Goal: Task Accomplishment & Management: Complete application form

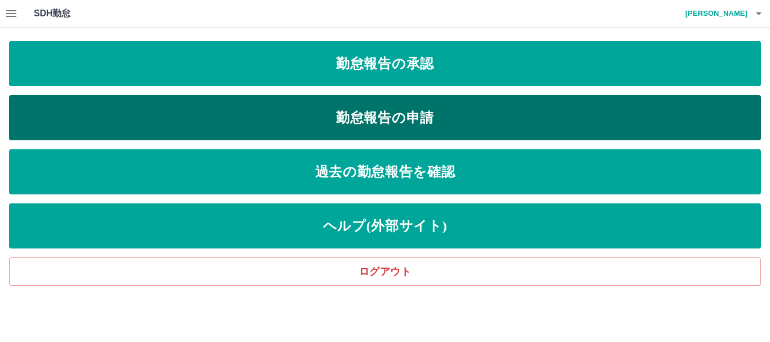
click at [417, 115] on link "勤怠報告の申請" at bounding box center [385, 117] width 752 height 45
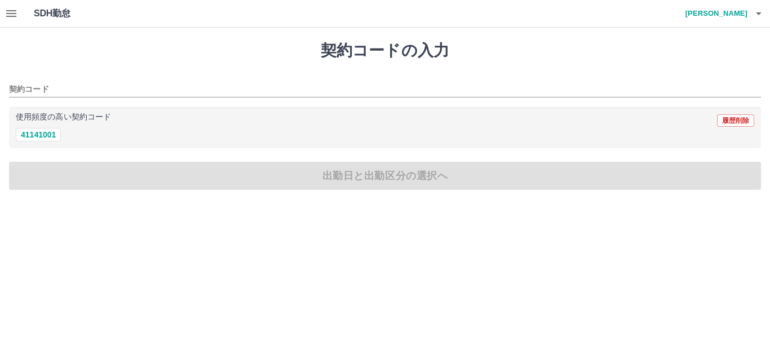
click at [759, 16] on icon "button" at bounding box center [759, 14] width 14 height 14
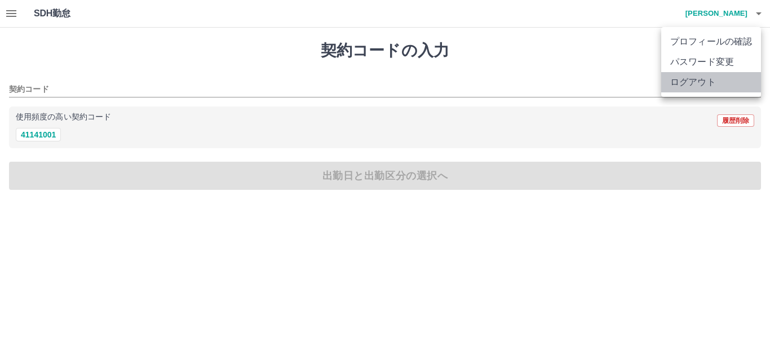
click at [708, 81] on li "ログアウト" at bounding box center [712, 82] width 100 height 20
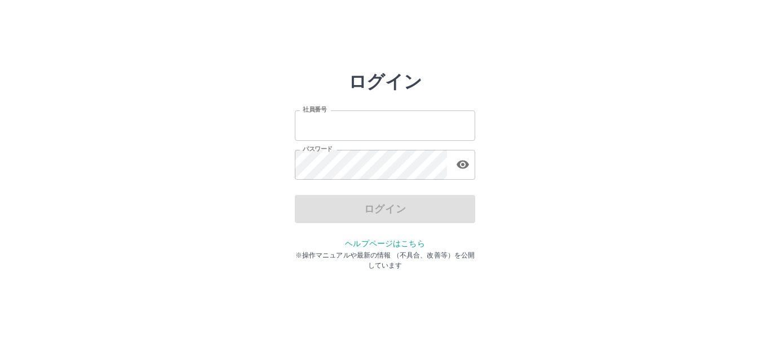
type input "*******"
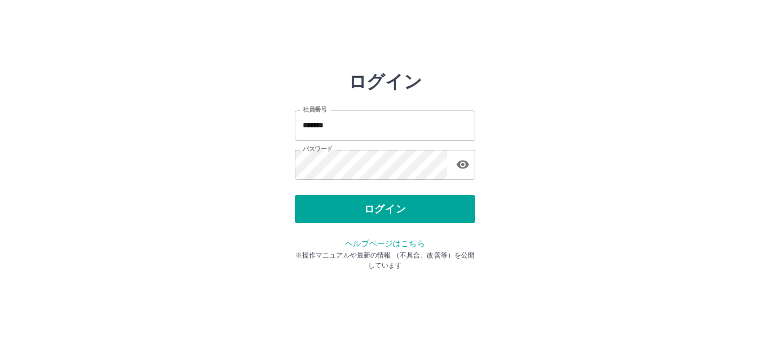
click at [400, 211] on div "ログイン" at bounding box center [385, 209] width 180 height 28
click at [400, 211] on button "ログイン" at bounding box center [385, 209] width 180 height 28
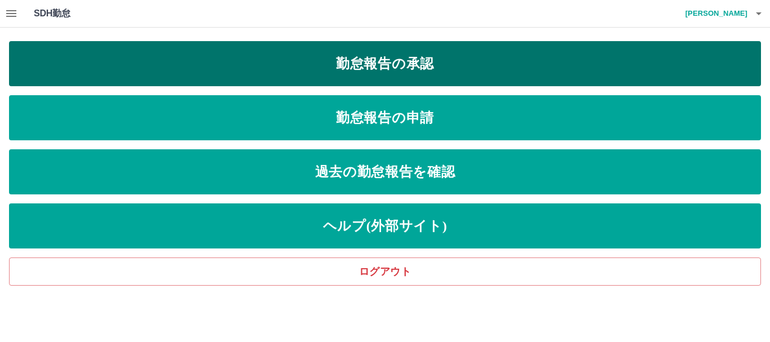
click at [393, 67] on link "勤怠報告の承認" at bounding box center [385, 63] width 752 height 45
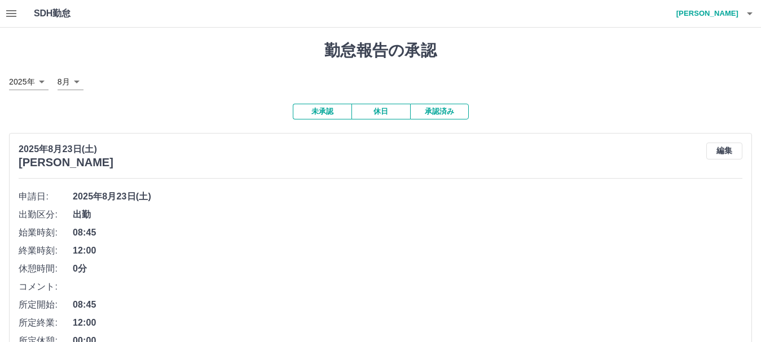
click at [751, 15] on icon "button" at bounding box center [750, 14] width 14 height 14
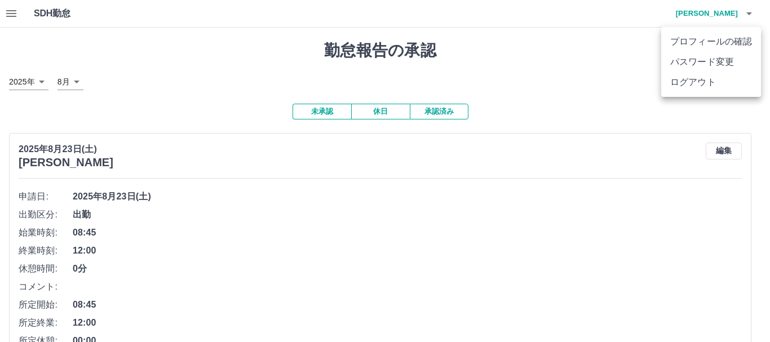
click at [728, 82] on li "ログアウト" at bounding box center [712, 82] width 100 height 20
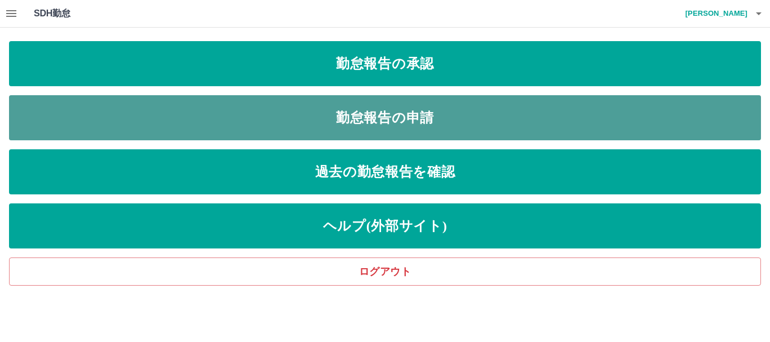
click at [423, 116] on link "勤怠報告の申請" at bounding box center [385, 117] width 752 height 45
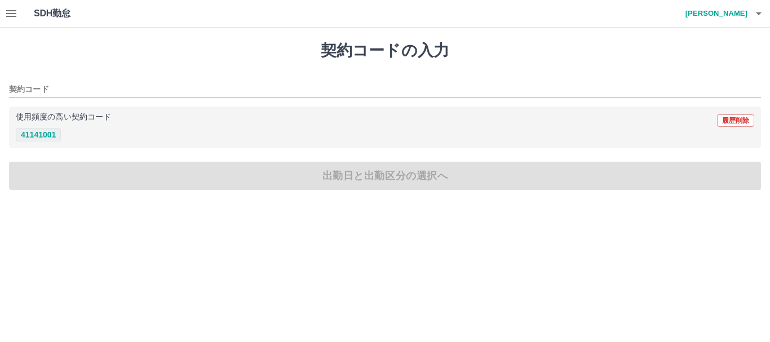
click at [46, 131] on button "41141001" at bounding box center [38, 135] width 45 height 14
type input "********"
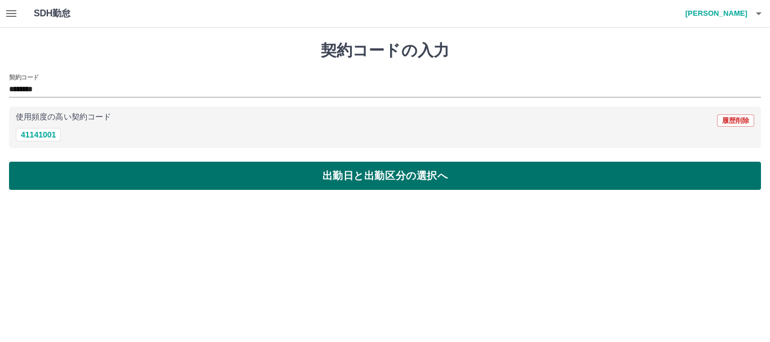
click at [366, 168] on button "出勤日と出勤区分の選択へ" at bounding box center [385, 176] width 752 height 28
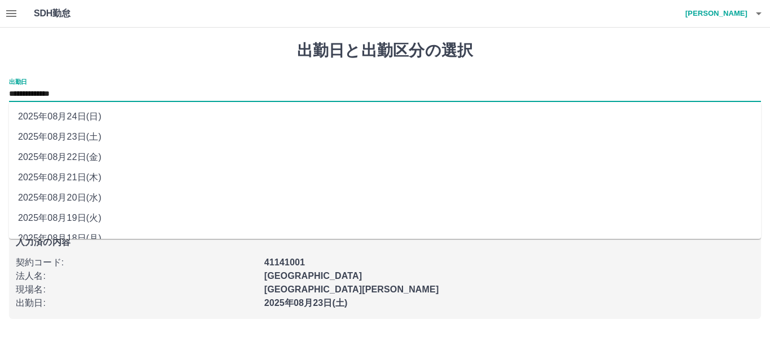
click at [91, 95] on input "**********" at bounding box center [385, 94] width 752 height 14
click at [90, 176] on li "2025年08月21日(木)" at bounding box center [385, 177] width 752 height 20
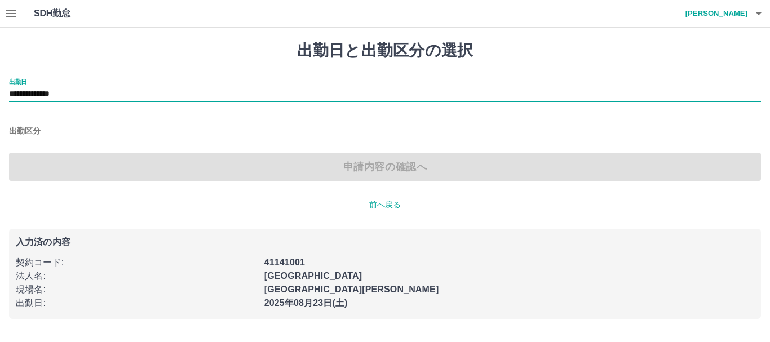
click at [62, 132] on input "出勤区分" at bounding box center [385, 132] width 752 height 14
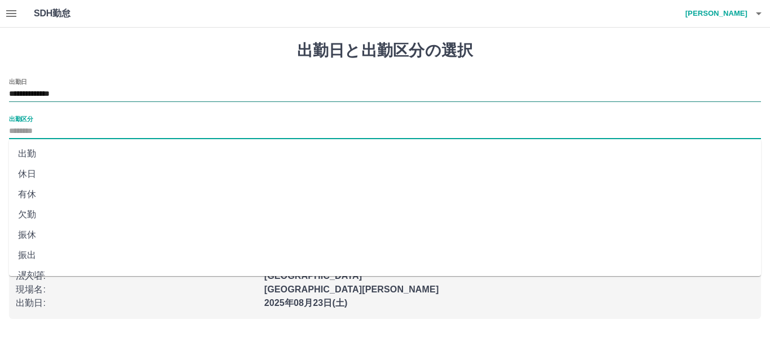
click at [104, 95] on input "**********" at bounding box center [385, 94] width 752 height 14
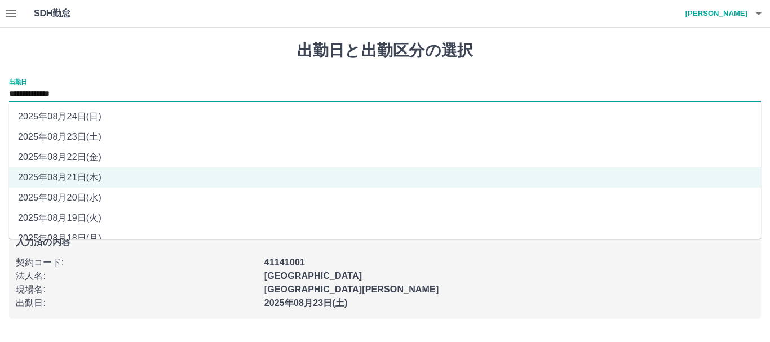
click at [99, 155] on li "2025年08月22日(金)" at bounding box center [385, 157] width 752 height 20
type input "**********"
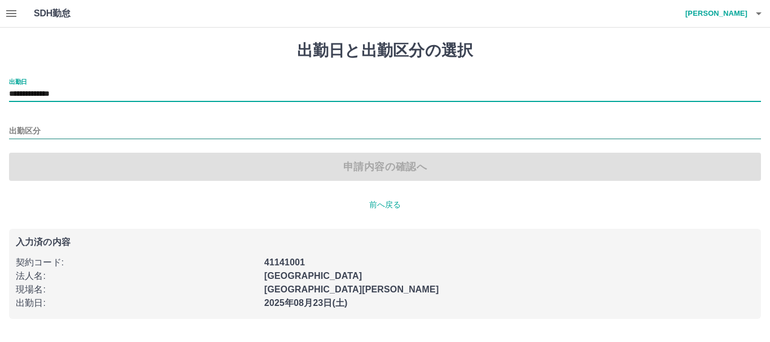
click at [65, 125] on input "出勤区分" at bounding box center [385, 132] width 752 height 14
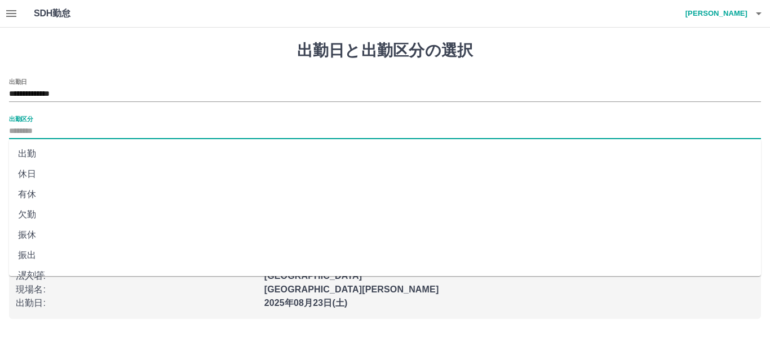
click at [55, 154] on li "出勤" at bounding box center [385, 154] width 752 height 20
type input "**"
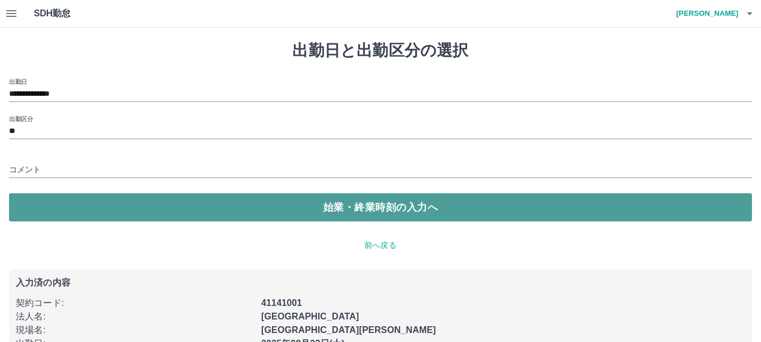
click at [377, 212] on button "始業・終業時刻の入力へ" at bounding box center [380, 207] width 743 height 28
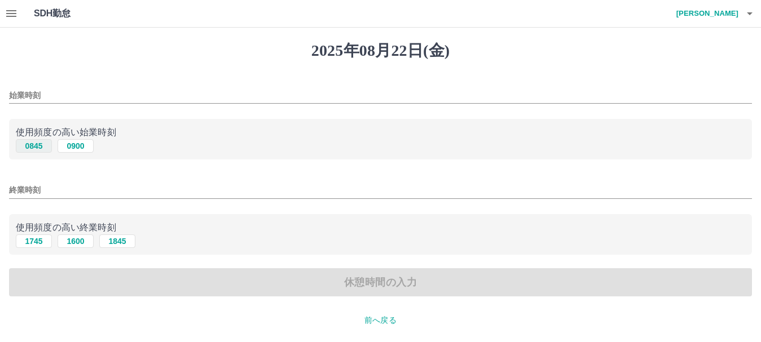
click at [41, 147] on button "0845" at bounding box center [34, 146] width 36 height 14
type input "****"
click at [41, 244] on button "1745" at bounding box center [34, 242] width 36 height 14
type input "****"
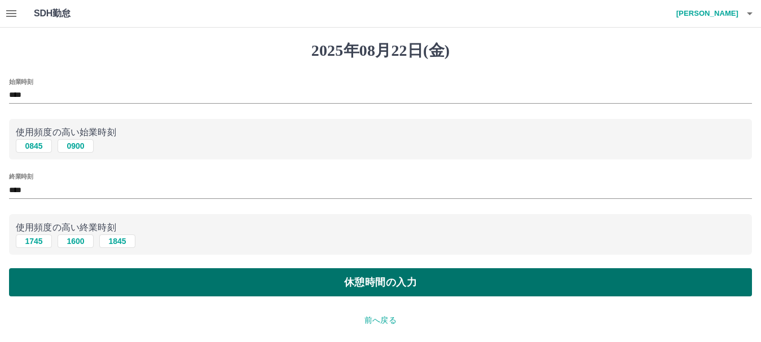
click at [388, 290] on button "休憩時間の入力" at bounding box center [380, 282] width 743 height 28
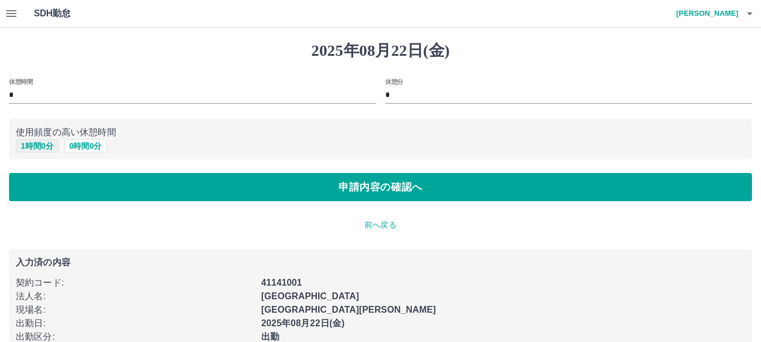
click at [33, 147] on button "1 時間 0 分" at bounding box center [37, 146] width 43 height 14
type input "*"
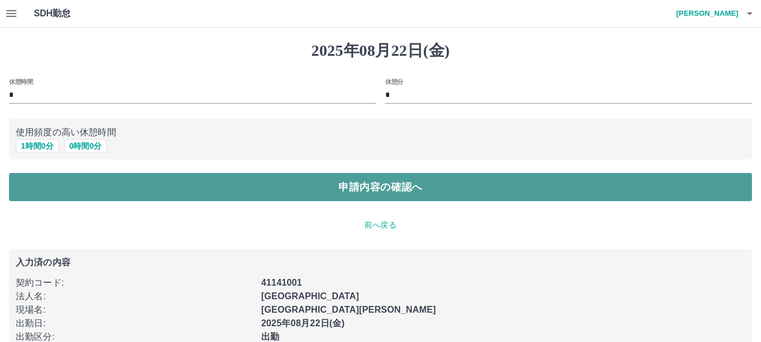
click at [370, 188] on button "申請内容の確認へ" at bounding box center [380, 187] width 743 height 28
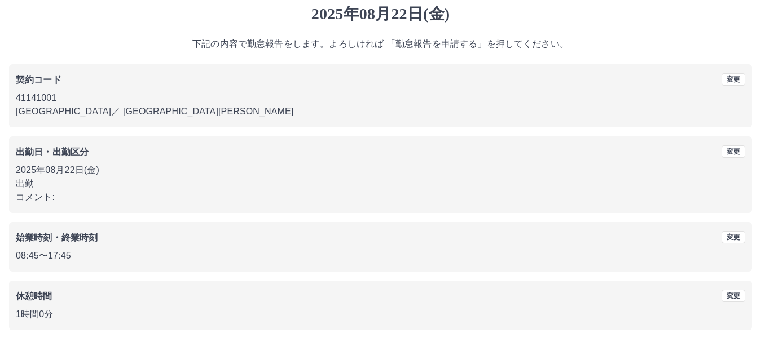
scroll to position [80, 0]
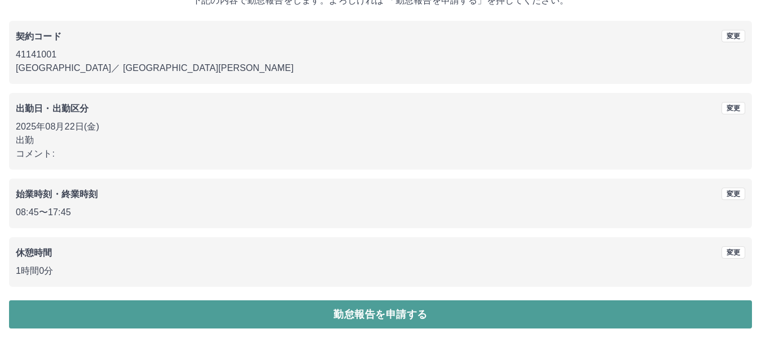
click at [398, 317] on button "勤怠報告を申請する" at bounding box center [380, 315] width 743 height 28
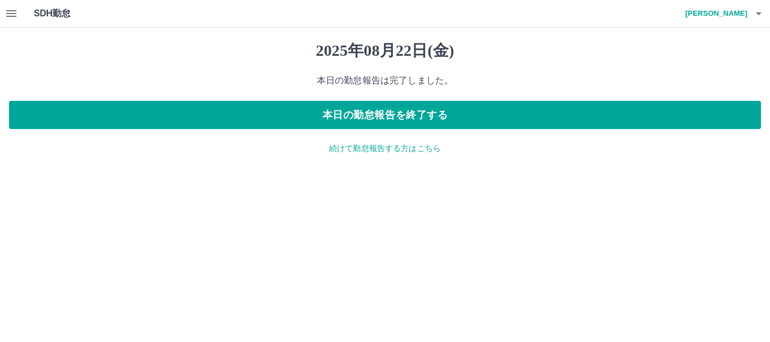
click at [416, 148] on p "続けて勤怠報告する方はこちら" at bounding box center [385, 149] width 752 height 12
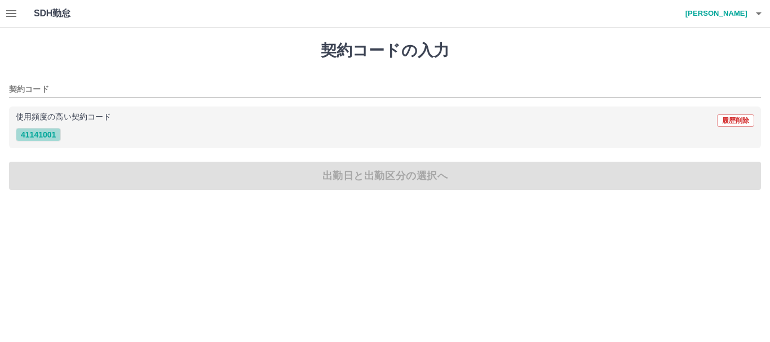
click at [50, 134] on button "41141001" at bounding box center [38, 135] width 45 height 14
type input "********"
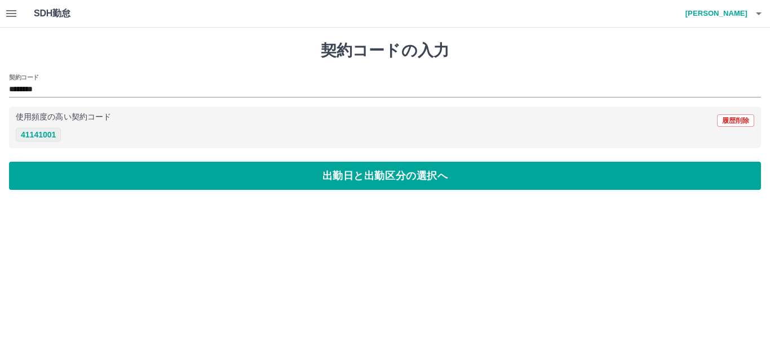
click at [45, 136] on button "41141001" at bounding box center [38, 135] width 45 height 14
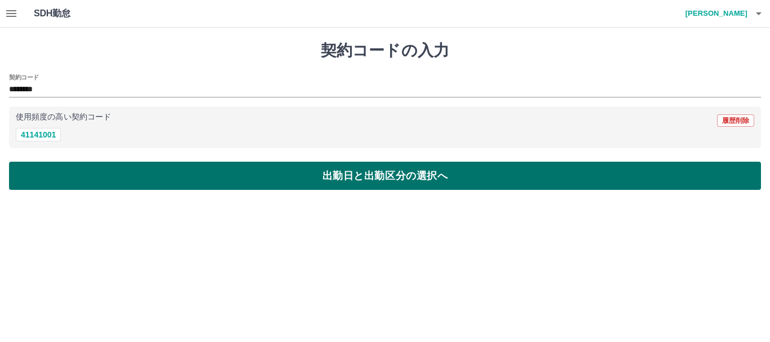
click at [345, 174] on button "出勤日と出勤区分の選択へ" at bounding box center [385, 176] width 752 height 28
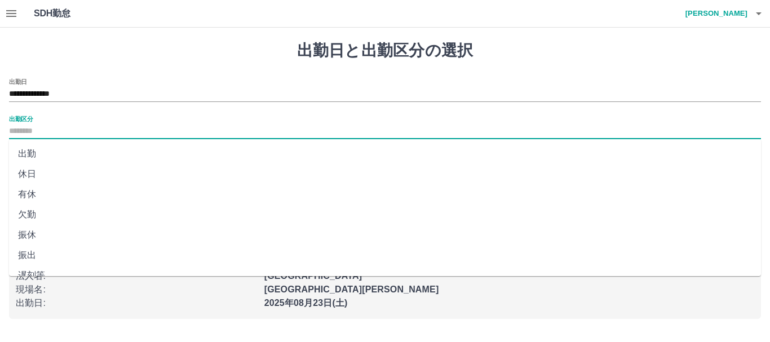
click at [38, 129] on input "出勤区分" at bounding box center [385, 132] width 752 height 14
click at [36, 253] on li "振出" at bounding box center [385, 255] width 752 height 20
type input "**"
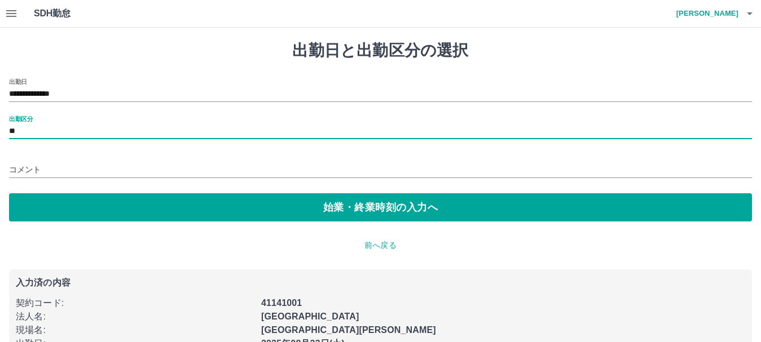
click at [50, 171] on input "コメント" at bounding box center [380, 170] width 743 height 16
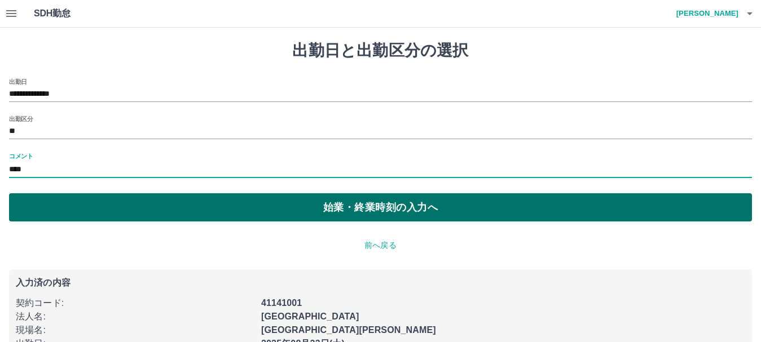
type input "****"
click at [370, 208] on button "始業・終業時刻の入力へ" at bounding box center [380, 207] width 743 height 28
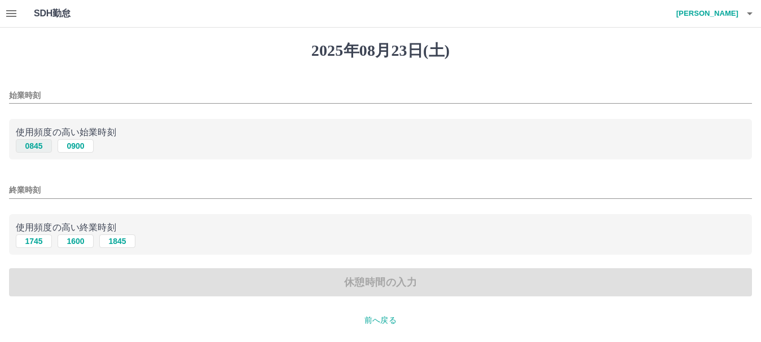
click at [42, 148] on button "0845" at bounding box center [34, 146] width 36 height 14
type input "****"
click at [39, 242] on button "1745" at bounding box center [34, 242] width 36 height 14
type input "****"
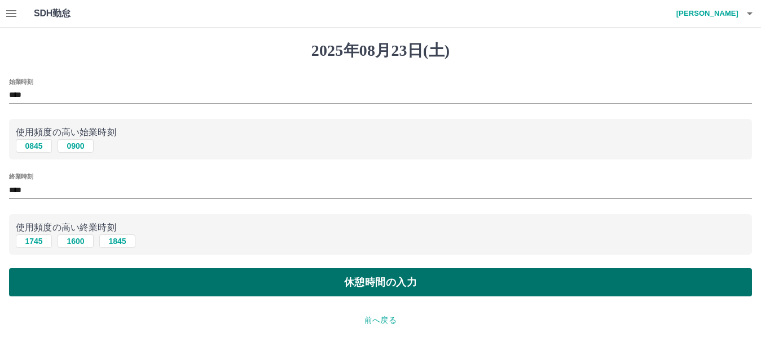
click at [385, 281] on button "休憩時間の入力" at bounding box center [380, 282] width 743 height 28
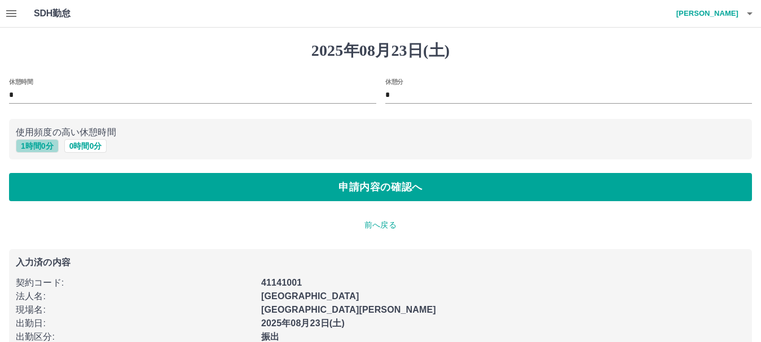
click at [38, 147] on button "1 時間 0 分" at bounding box center [37, 146] width 43 height 14
type input "*"
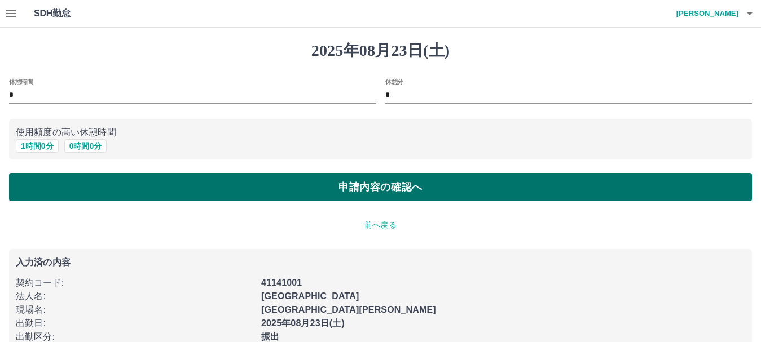
click at [372, 185] on button "申請内容の確認へ" at bounding box center [380, 187] width 743 height 28
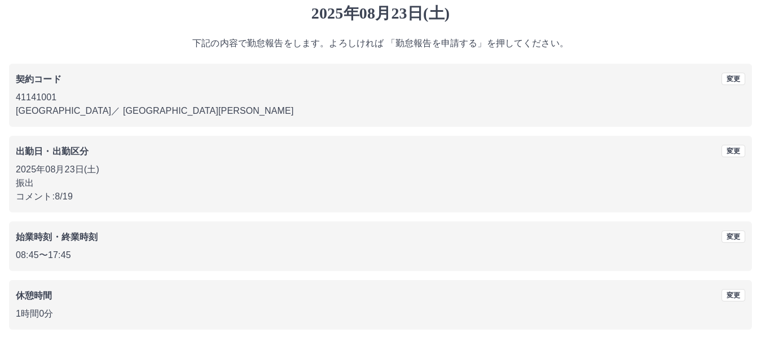
scroll to position [80, 0]
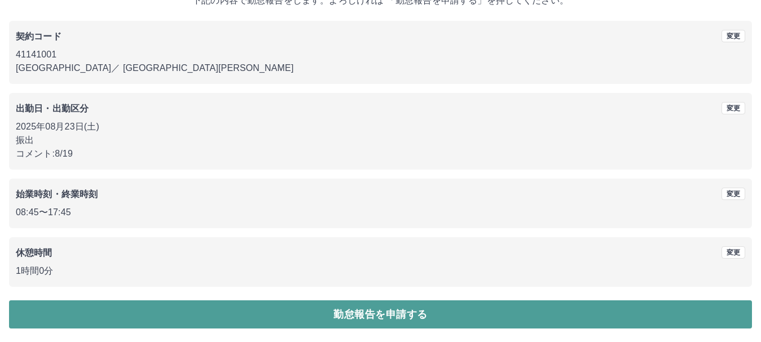
click at [406, 318] on button "勤怠報告を申請する" at bounding box center [380, 315] width 743 height 28
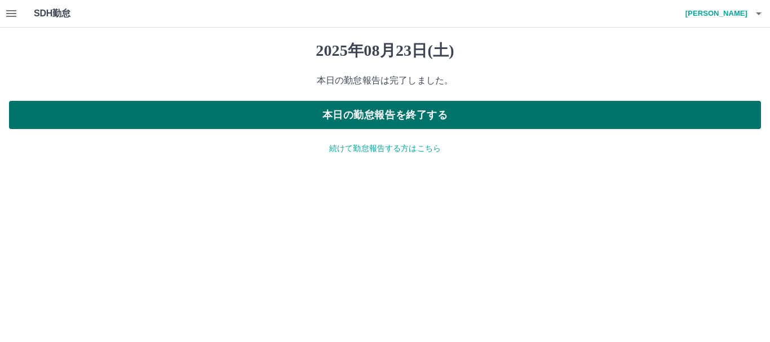
click at [393, 114] on button "本日の勤怠報告を終了する" at bounding box center [385, 115] width 752 height 28
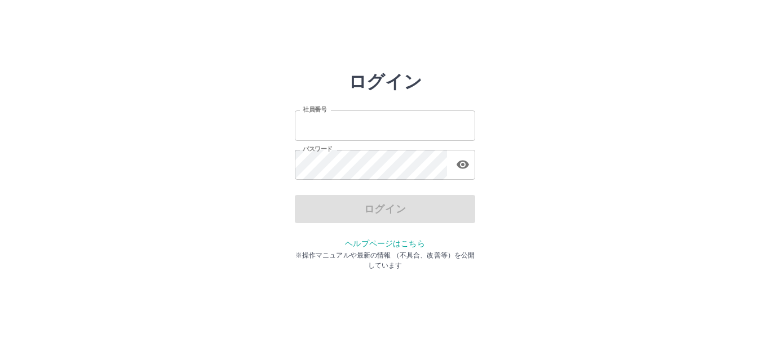
type input "*******"
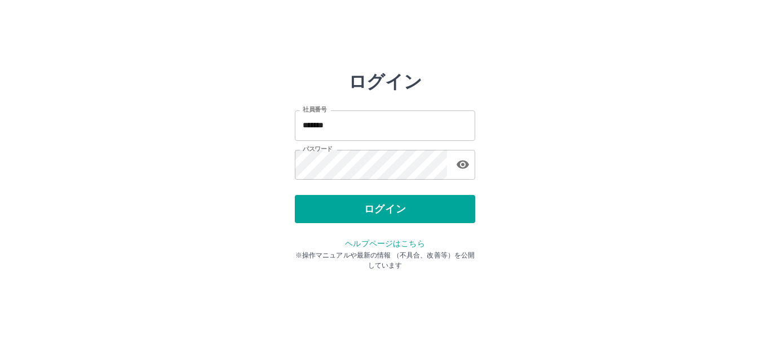
click at [407, 213] on div "ログイン" at bounding box center [385, 209] width 180 height 28
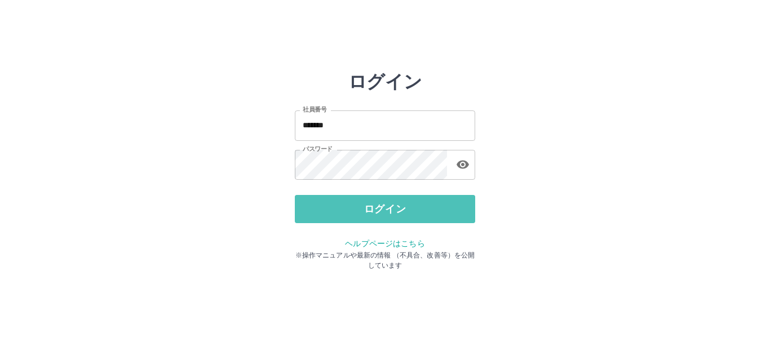
click at [407, 213] on button "ログイン" at bounding box center [385, 209] width 180 height 28
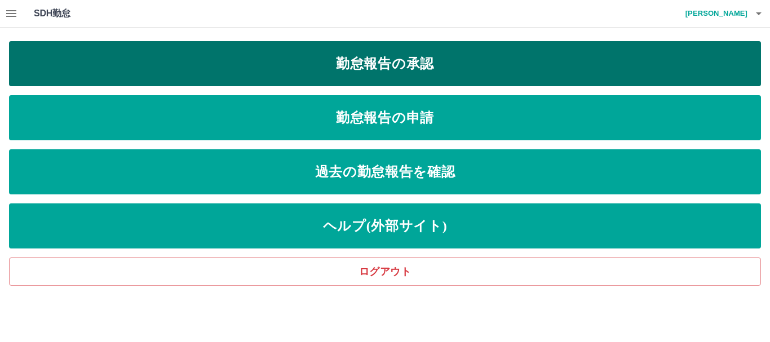
click at [421, 72] on link "勤怠報告の承認" at bounding box center [385, 63] width 752 height 45
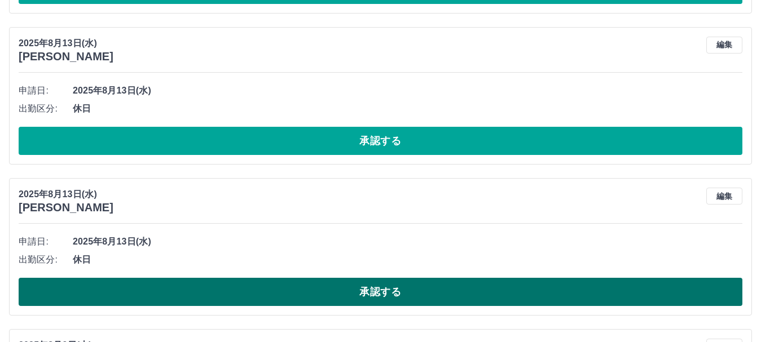
scroll to position [4129, 0]
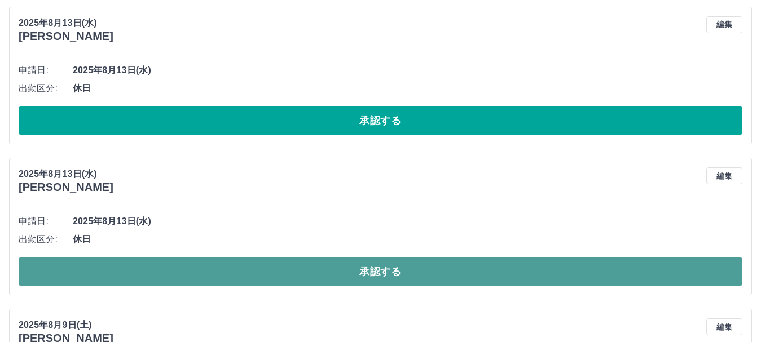
click at [277, 277] on button "承認する" at bounding box center [381, 272] width 724 height 28
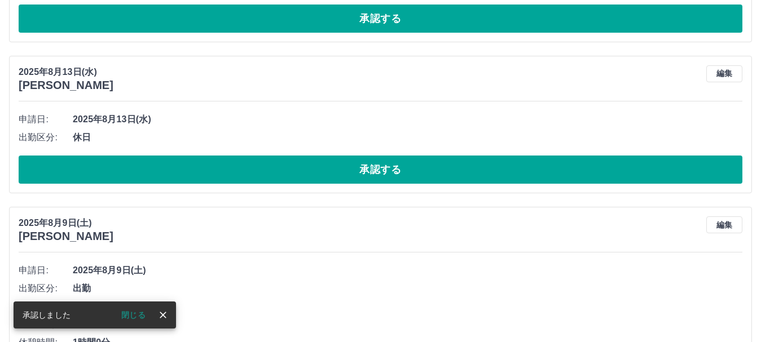
scroll to position [4016, 0]
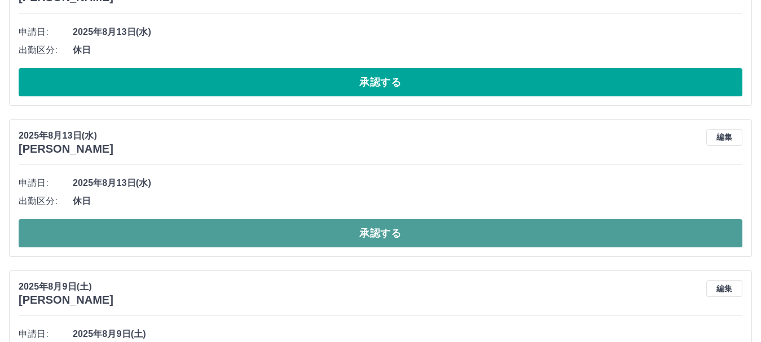
click at [291, 235] on button "承認する" at bounding box center [381, 233] width 724 height 28
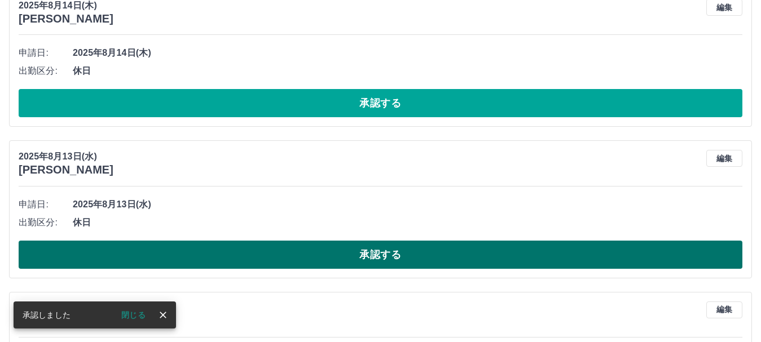
scroll to position [3790, 0]
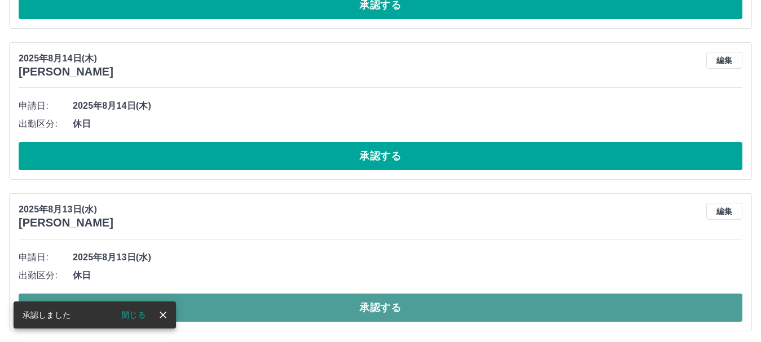
click at [315, 309] on button "承認する" at bounding box center [381, 308] width 724 height 28
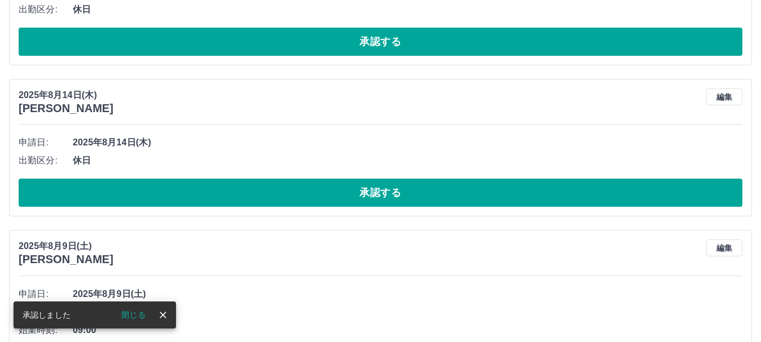
scroll to position [3734, 0]
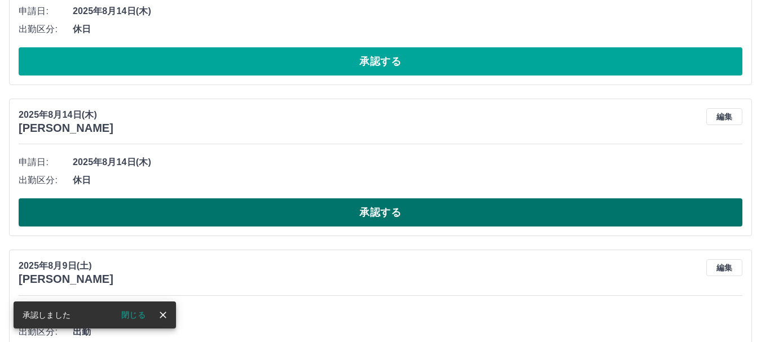
click at [351, 224] on button "承認する" at bounding box center [381, 213] width 724 height 28
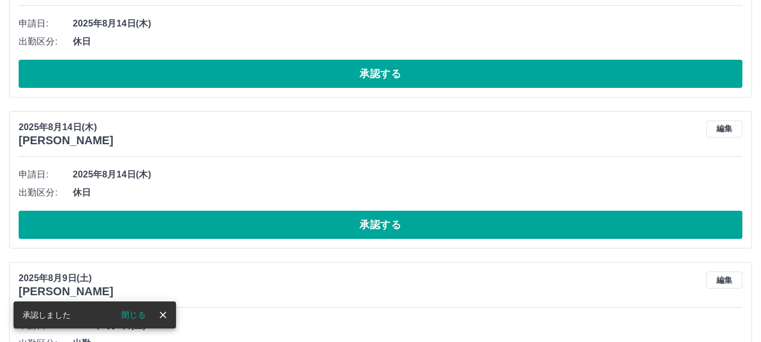
scroll to position [3565, 0]
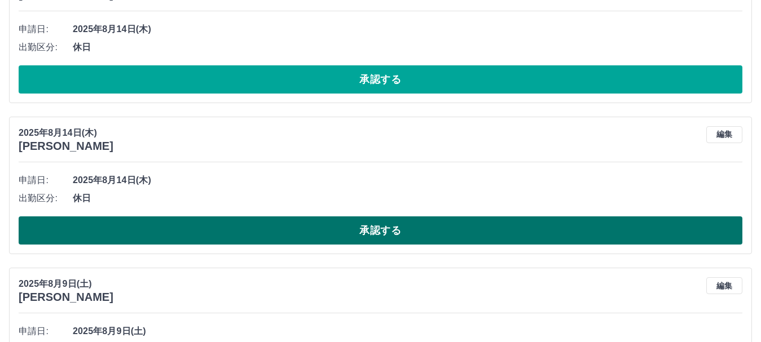
click at [357, 234] on button "承認する" at bounding box center [381, 231] width 724 height 28
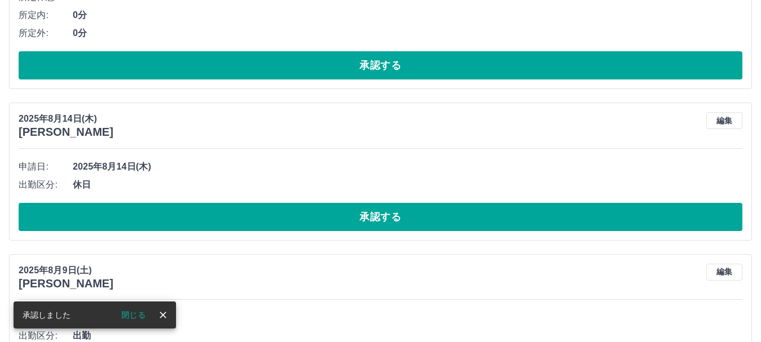
scroll to position [3396, 0]
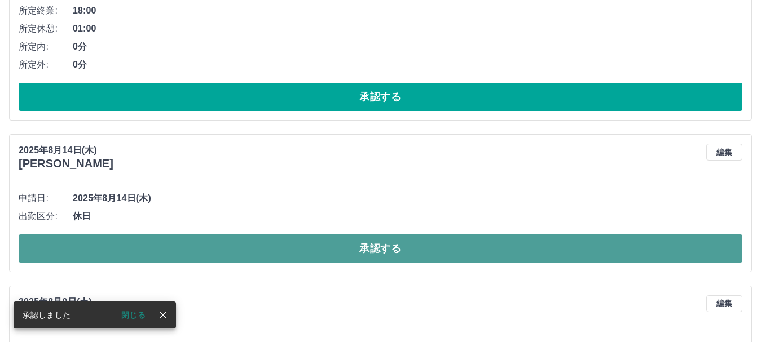
click at [368, 253] on button "承認する" at bounding box center [381, 249] width 724 height 28
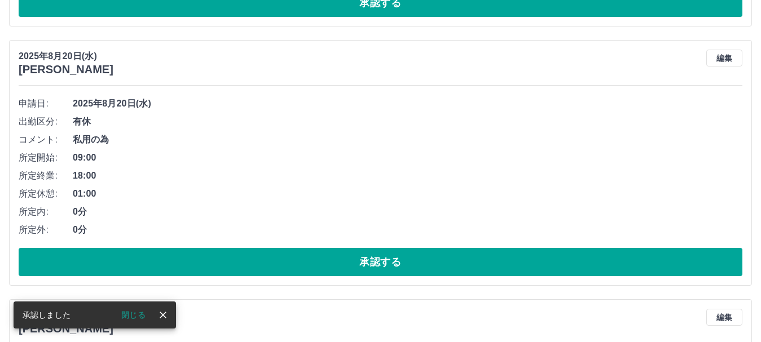
scroll to position [3226, 0]
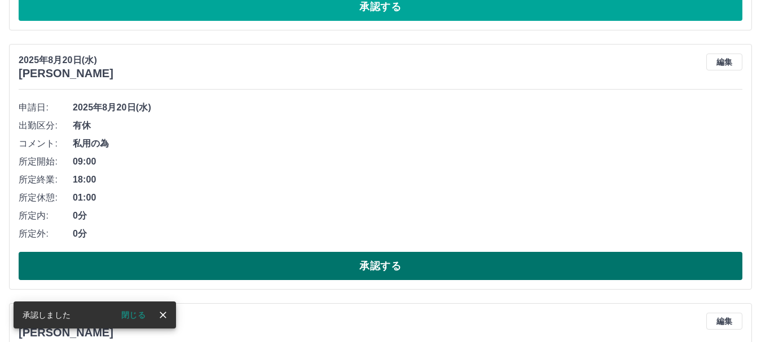
click at [371, 263] on button "承認する" at bounding box center [381, 266] width 724 height 28
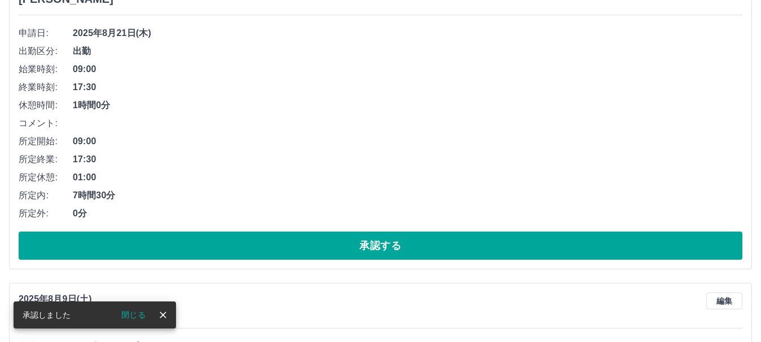
scroll to position [2961, 0]
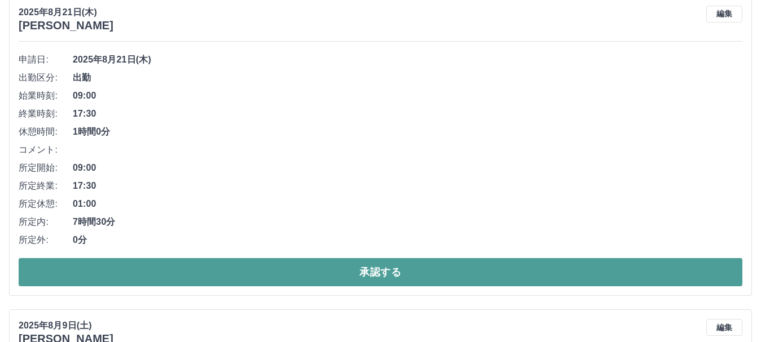
click at [490, 271] on button "承認する" at bounding box center [381, 272] width 724 height 28
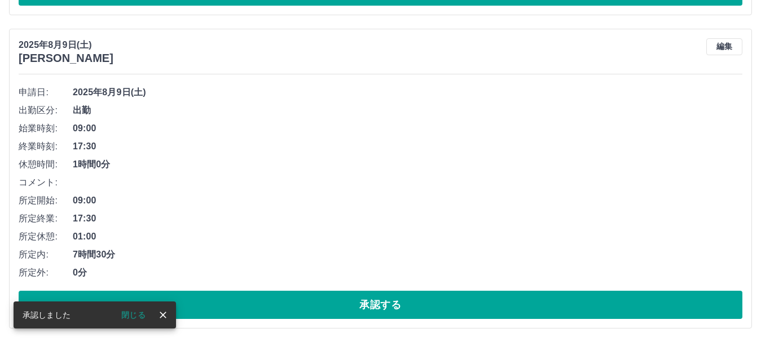
scroll to position [2647, 0]
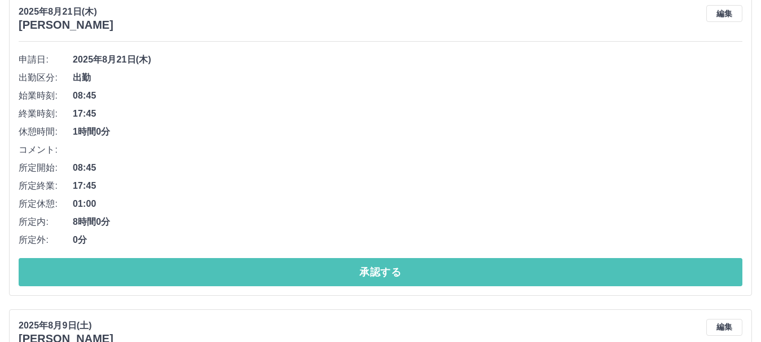
click at [490, 271] on button "承認する" at bounding box center [381, 272] width 724 height 28
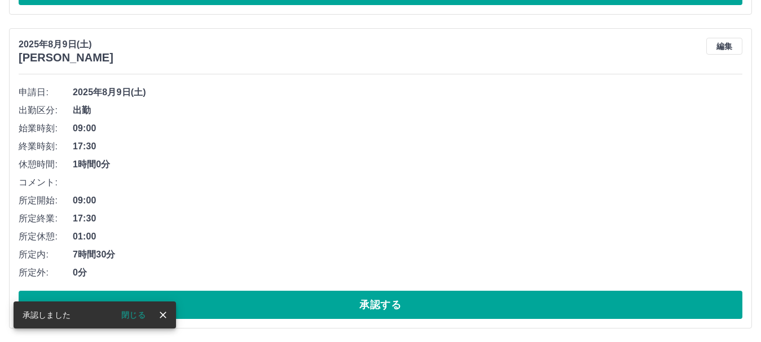
scroll to position [2333, 0]
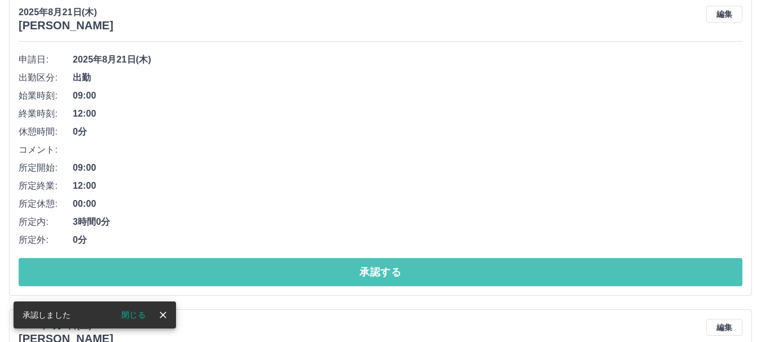
click at [490, 271] on button "承認する" at bounding box center [381, 272] width 724 height 28
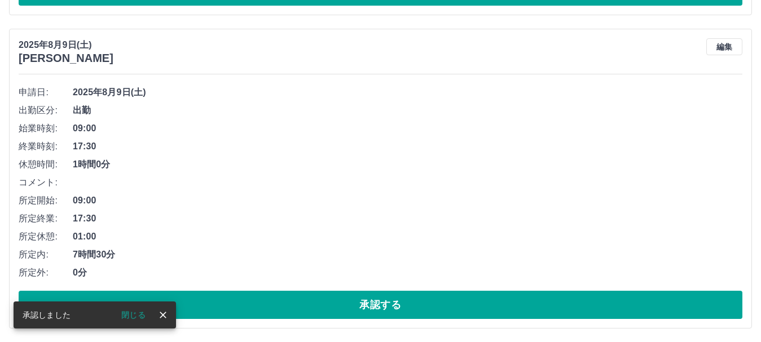
scroll to position [2020, 0]
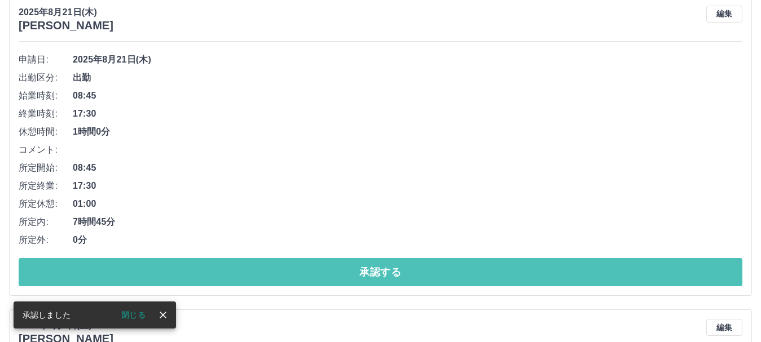
click at [490, 271] on button "承認する" at bounding box center [381, 272] width 724 height 28
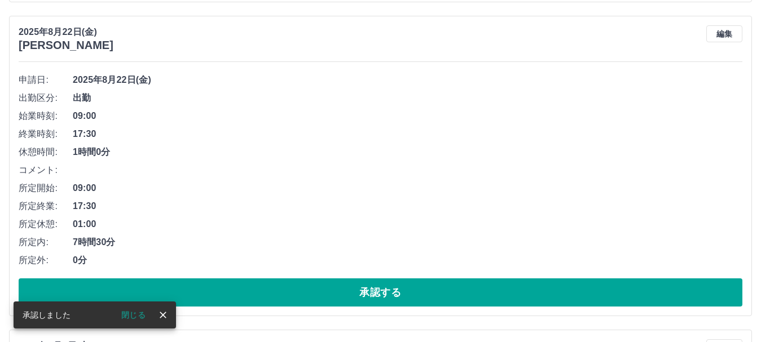
scroll to position [1706, 0]
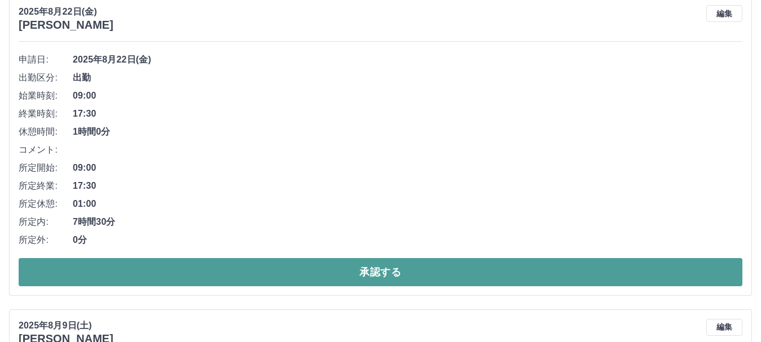
click at [490, 272] on button "承認する" at bounding box center [381, 272] width 724 height 28
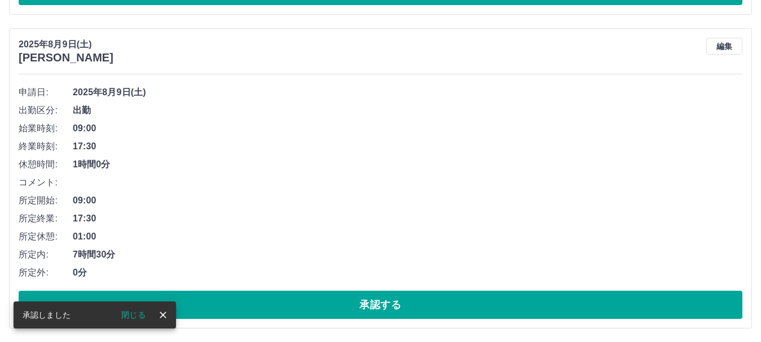
scroll to position [1392, 0]
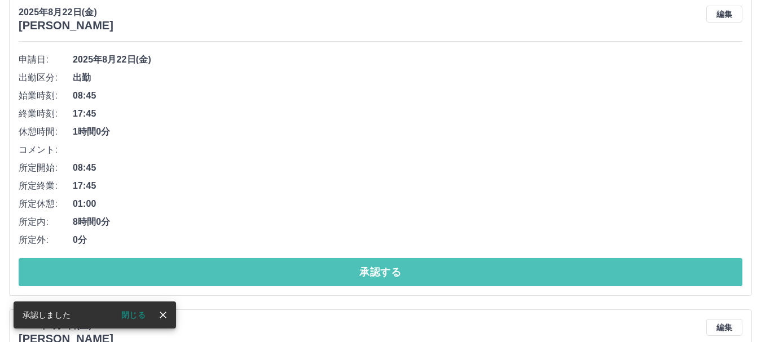
click at [490, 272] on button "承認する" at bounding box center [381, 272] width 724 height 28
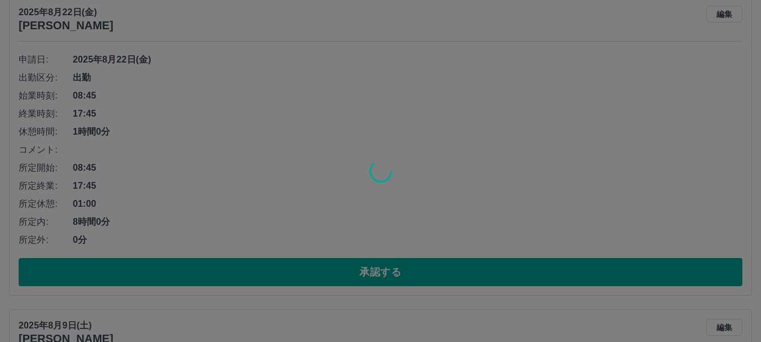
scroll to position [1078, 0]
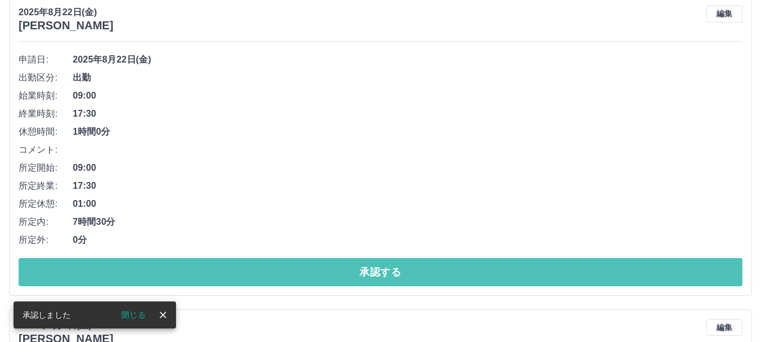
click at [490, 272] on button "承認する" at bounding box center [381, 272] width 724 height 28
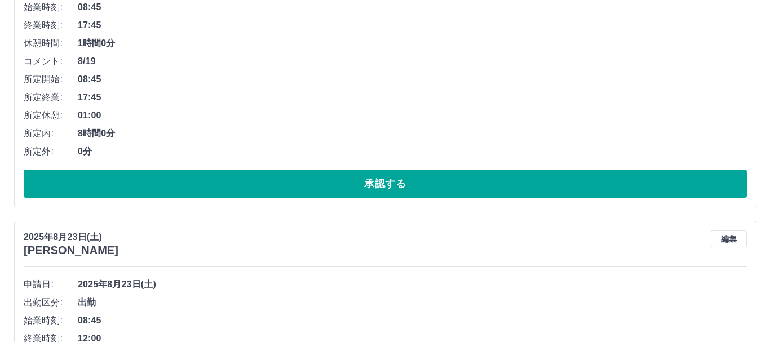
scroll to position [0, 0]
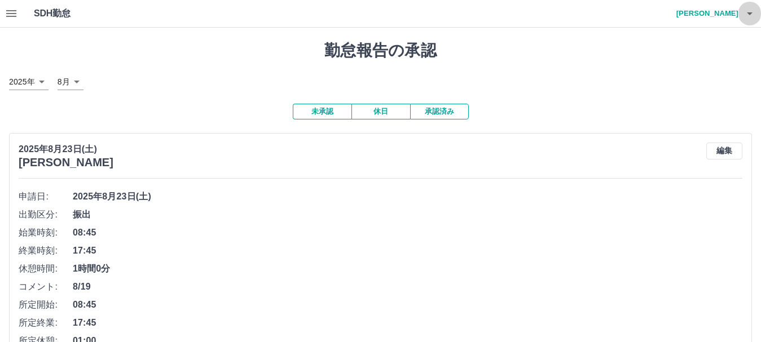
click at [752, 16] on icon "button" at bounding box center [750, 14] width 14 height 14
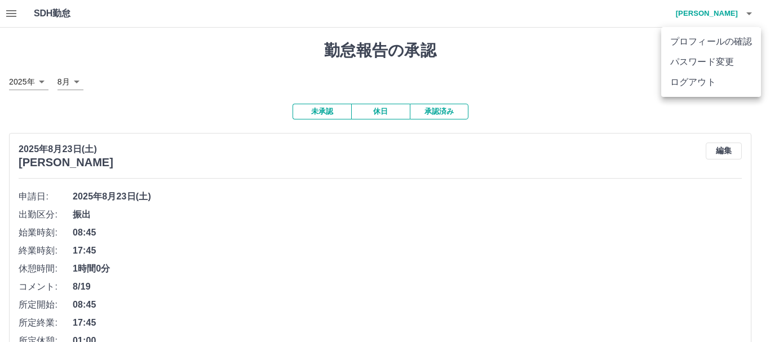
click at [722, 79] on li "ログアウト" at bounding box center [712, 82] width 100 height 20
